Goal: Transaction & Acquisition: Download file/media

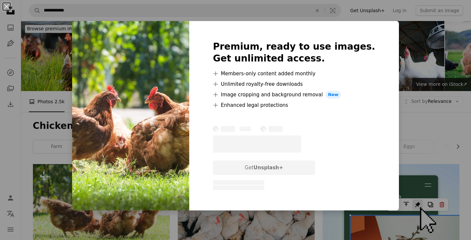
scroll to position [87, 0]
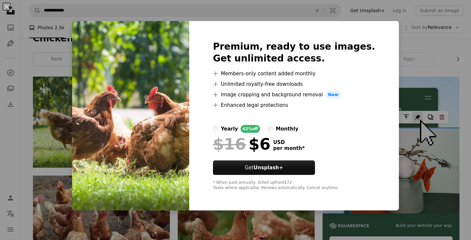
click at [59, 58] on div "An X shape Premium, ready to use images. Get unlimited access. A plus sign Memb…" at bounding box center [235, 120] width 471 height 240
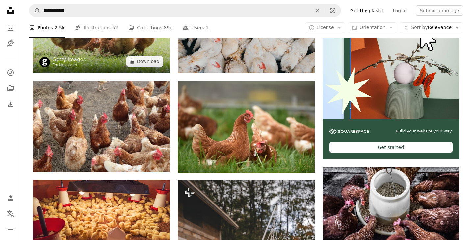
scroll to position [183, 0]
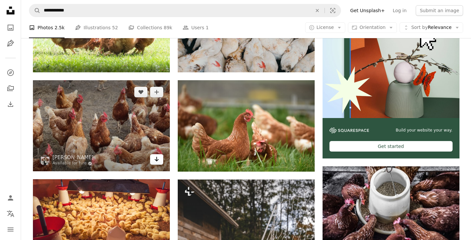
click at [154, 163] on icon "Arrow pointing down" at bounding box center [156, 159] width 5 height 8
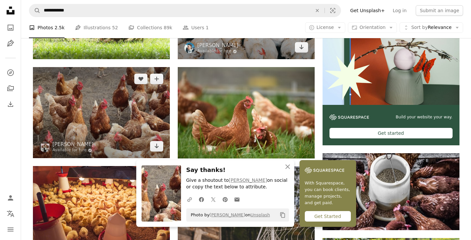
scroll to position [204, 0]
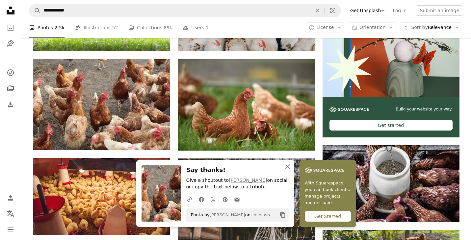
click at [287, 168] on icon "An X shape" at bounding box center [287, 167] width 8 height 8
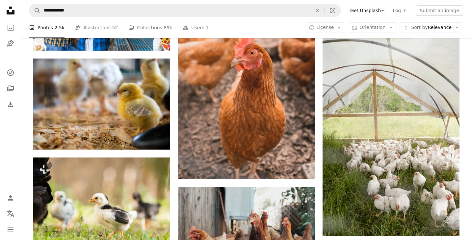
scroll to position [701, 0]
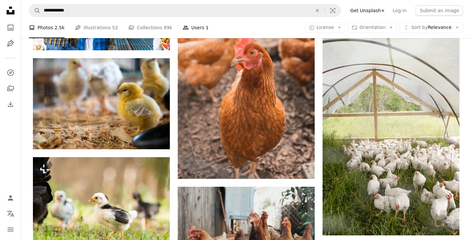
click at [193, 26] on link "People Users 1" at bounding box center [196, 27] width 26 height 21
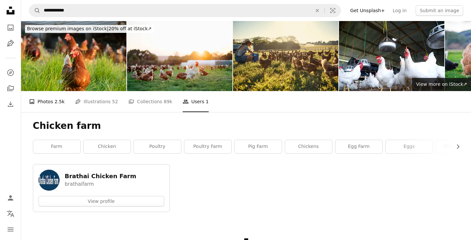
click at [44, 102] on link "A photo Photos 2.5k" at bounding box center [47, 101] width 36 height 21
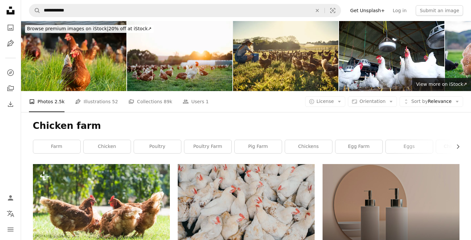
scroll to position [17, 0]
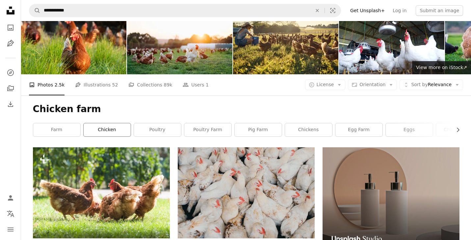
click at [109, 131] on link "chicken" at bounding box center [107, 129] width 47 height 13
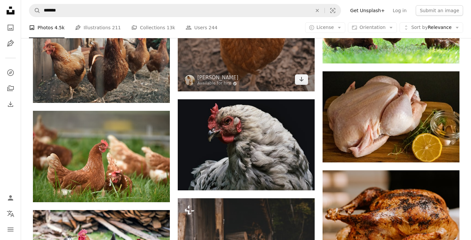
scroll to position [390, 0]
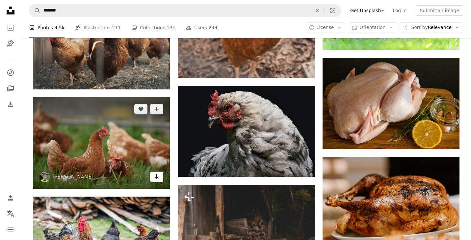
click at [158, 179] on icon "Arrow pointing down" at bounding box center [156, 177] width 5 height 8
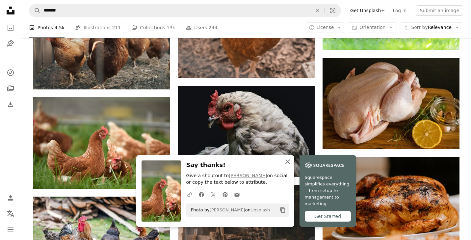
click at [287, 166] on icon "An X shape" at bounding box center [287, 162] width 8 height 8
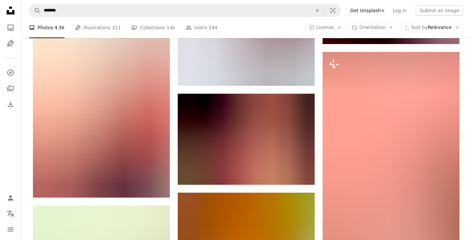
scroll to position [741, 0]
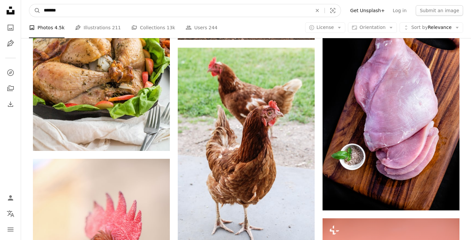
click at [118, 11] on input "*******" at bounding box center [174, 10] width 269 height 12
type input "**********"
click button "A magnifying glass" at bounding box center [34, 10] width 11 height 12
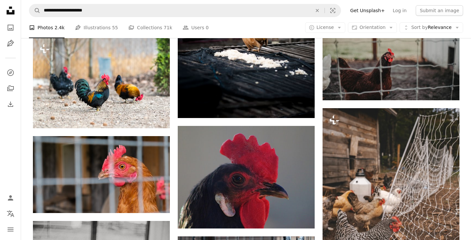
scroll to position [550, 0]
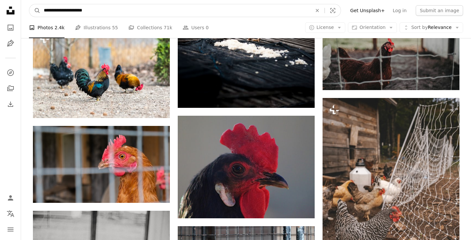
click at [58, 11] on input "**********" at bounding box center [174, 10] width 269 height 12
type input "**********"
click button "A magnifying glass" at bounding box center [34, 10] width 11 height 12
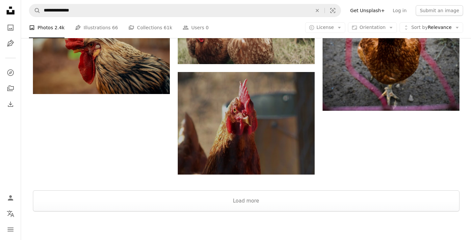
scroll to position [868, 0]
